Goal: Navigation & Orientation: Go to known website

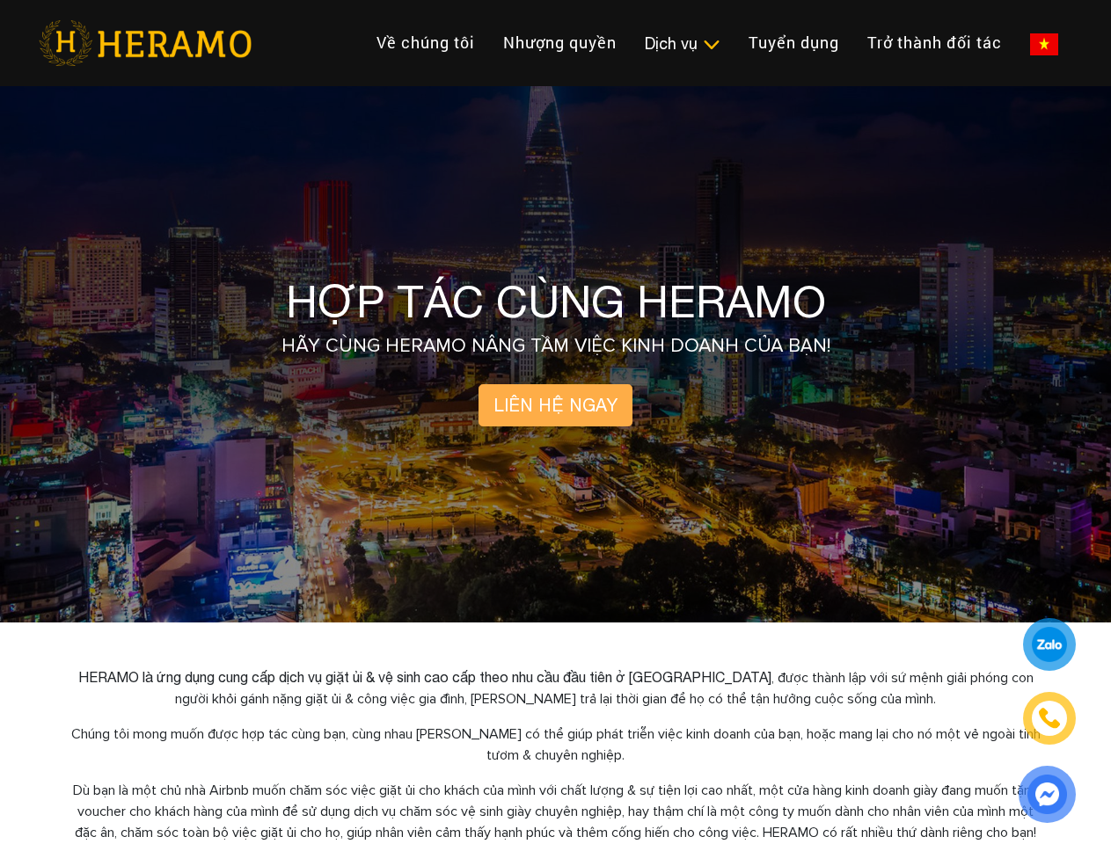
click at [145, 43] on img at bounding box center [145, 43] width 213 height 46
click at [645, 43] on div "Dịch vụ" at bounding box center [683, 44] width 76 height 24
click at [1030, 33] on img at bounding box center [1044, 44] width 28 height 22
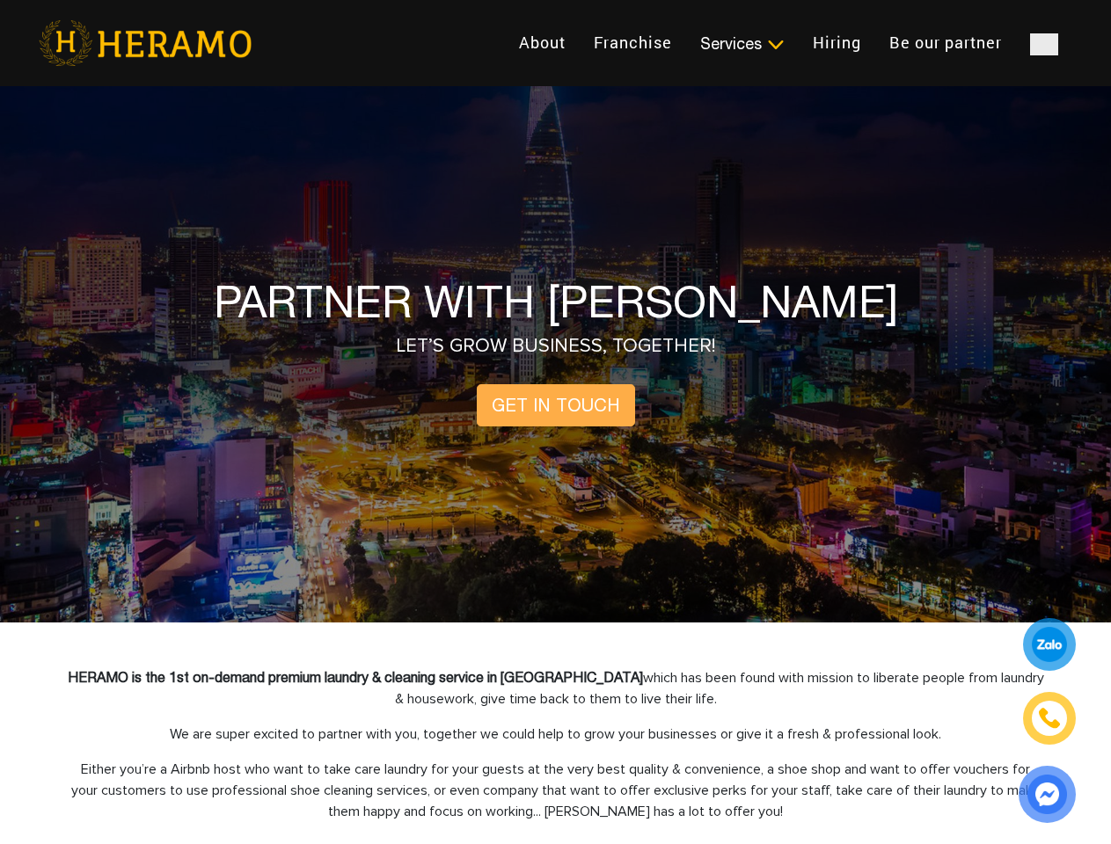
click at [0, 0] on button "BOOK SERVICE NOW" at bounding box center [0, 0] width 0 height 0
drag, startPoint x: 9, startPoint y: 9, endPoint x: 0, endPoint y: 0, distance: 12.4
click at [1049, 645] on div at bounding box center [1049, 645] width 42 height 42
click at [1049, 719] on img at bounding box center [1049, 718] width 23 height 23
click at [1047, 794] on img at bounding box center [1047, 794] width 43 height 42
